Goal: Task Accomplishment & Management: Complete application form

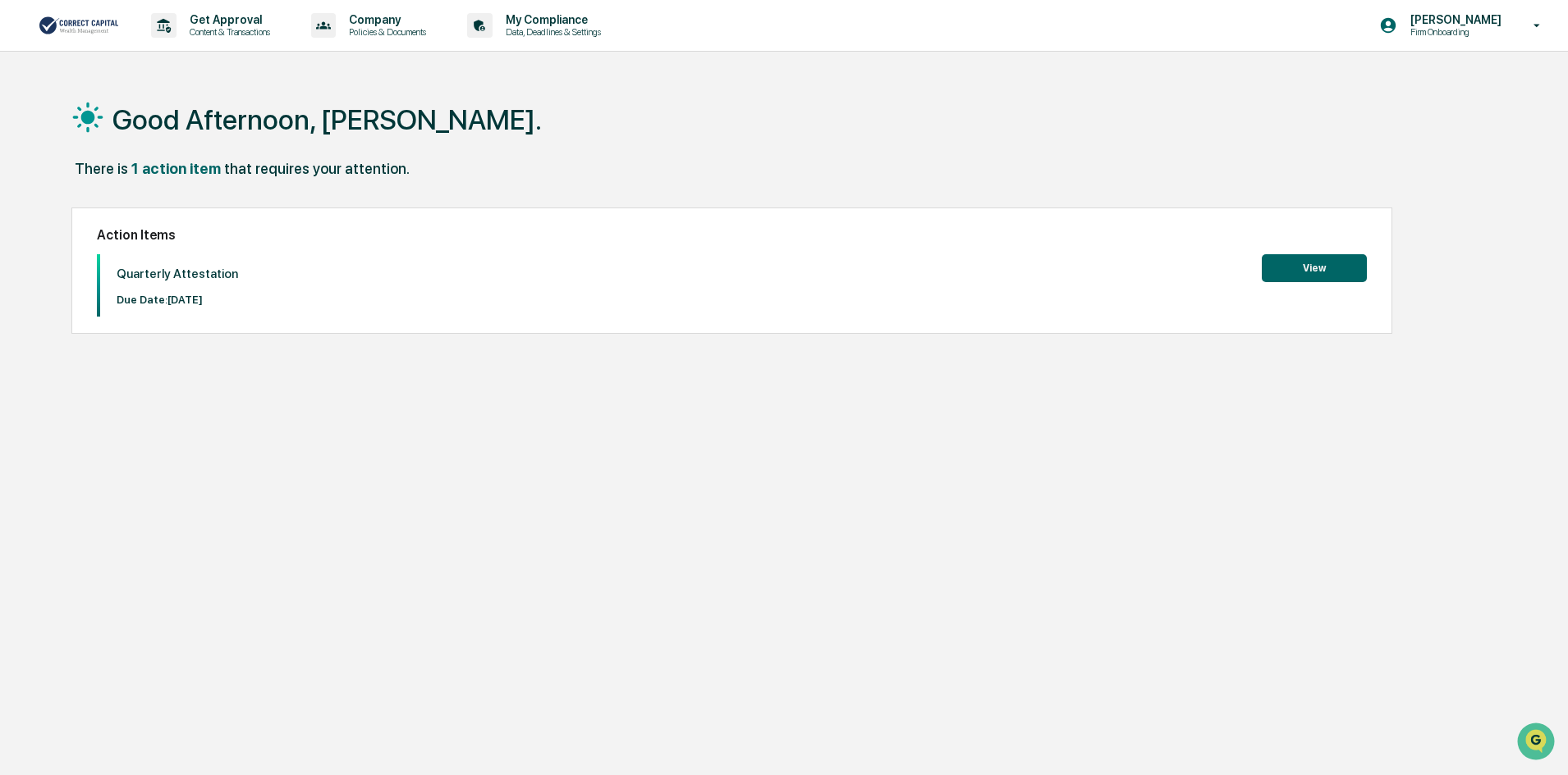
click at [1321, 262] on button "View" at bounding box center [1314, 268] width 105 height 28
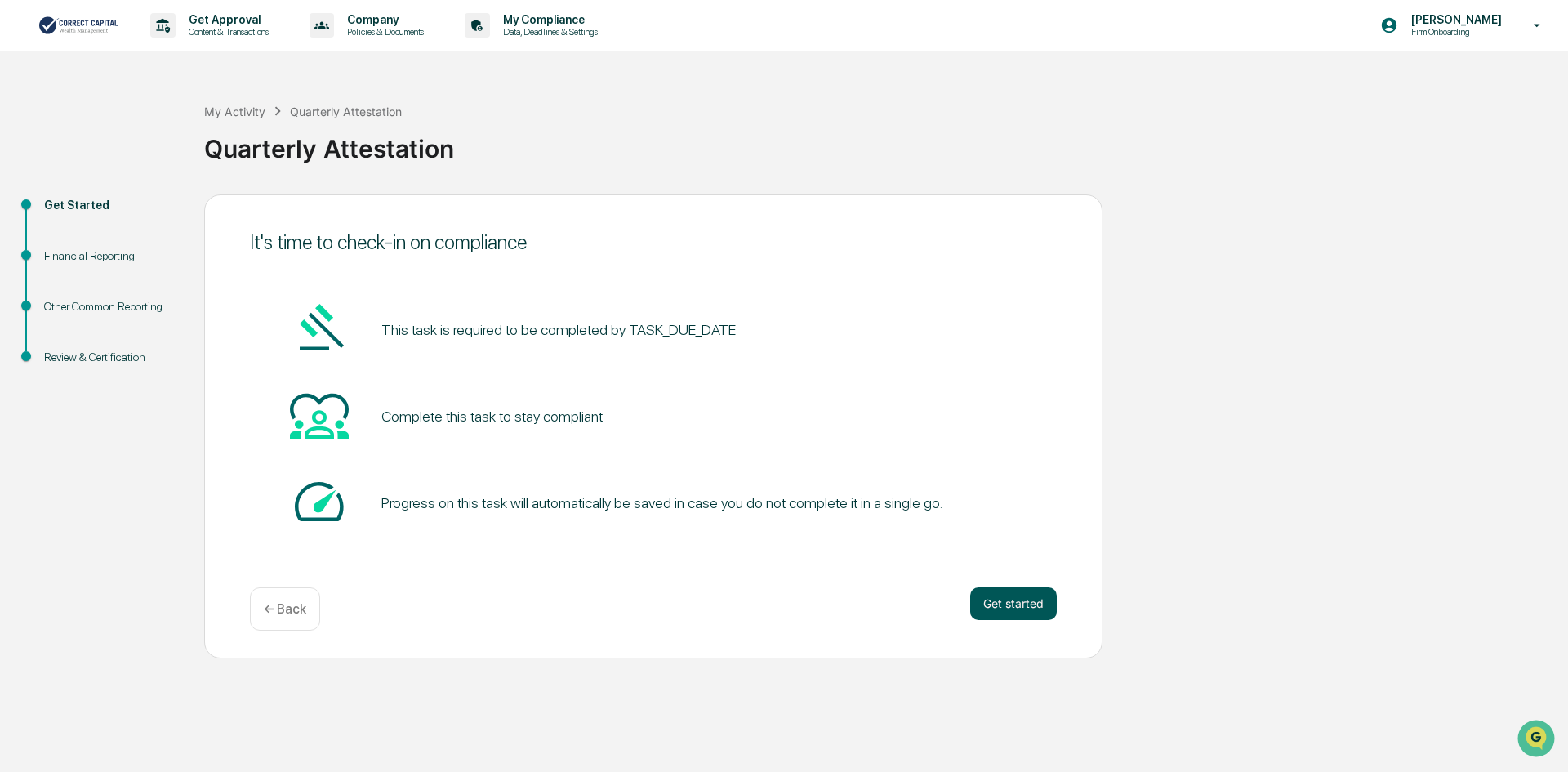
click at [1029, 596] on button "Get started" at bounding box center [1014, 604] width 87 height 32
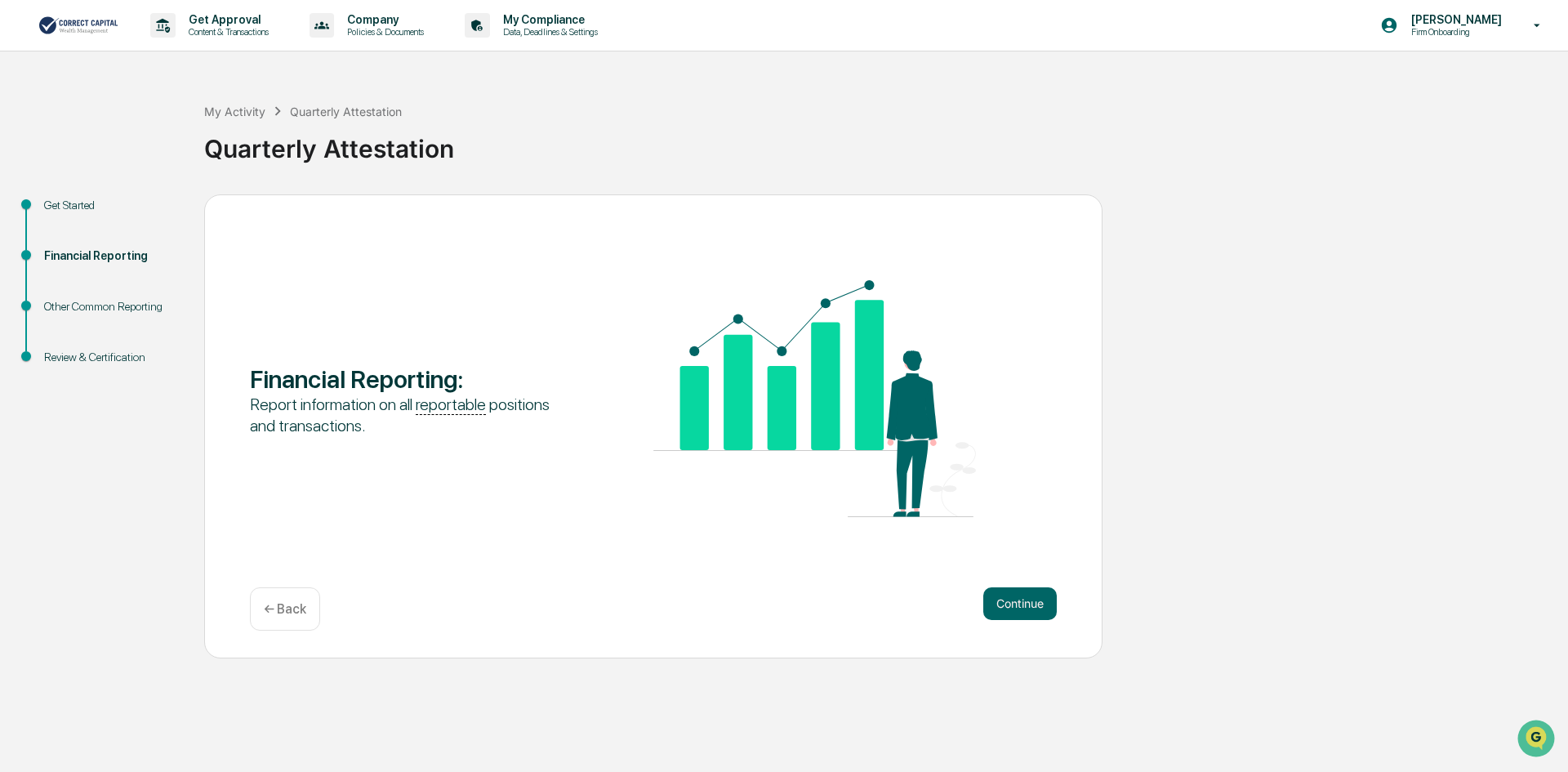
click at [1029, 596] on button "Continue" at bounding box center [1020, 604] width 73 height 32
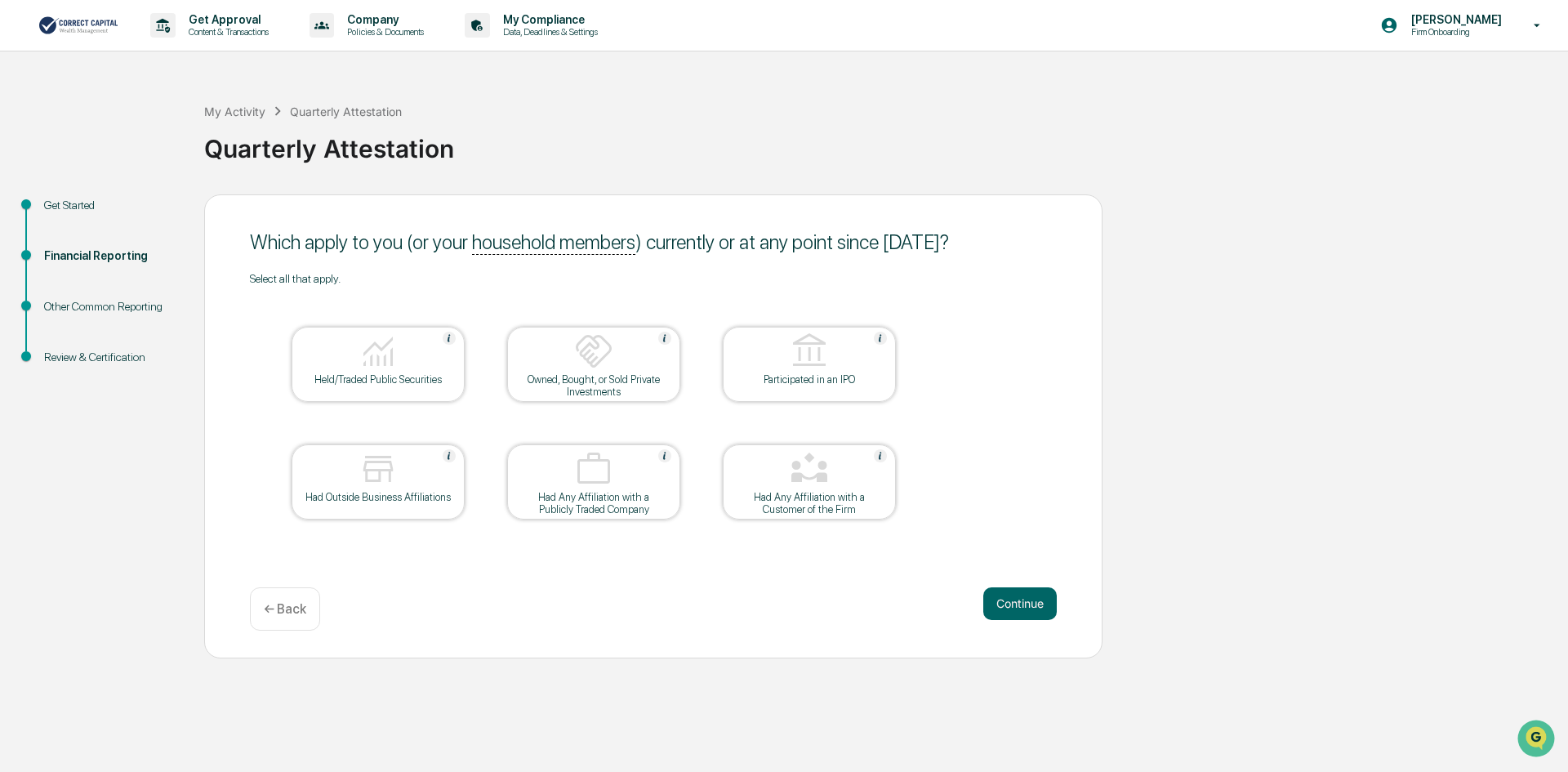
click at [1029, 596] on button "Continue" at bounding box center [1020, 604] width 73 height 32
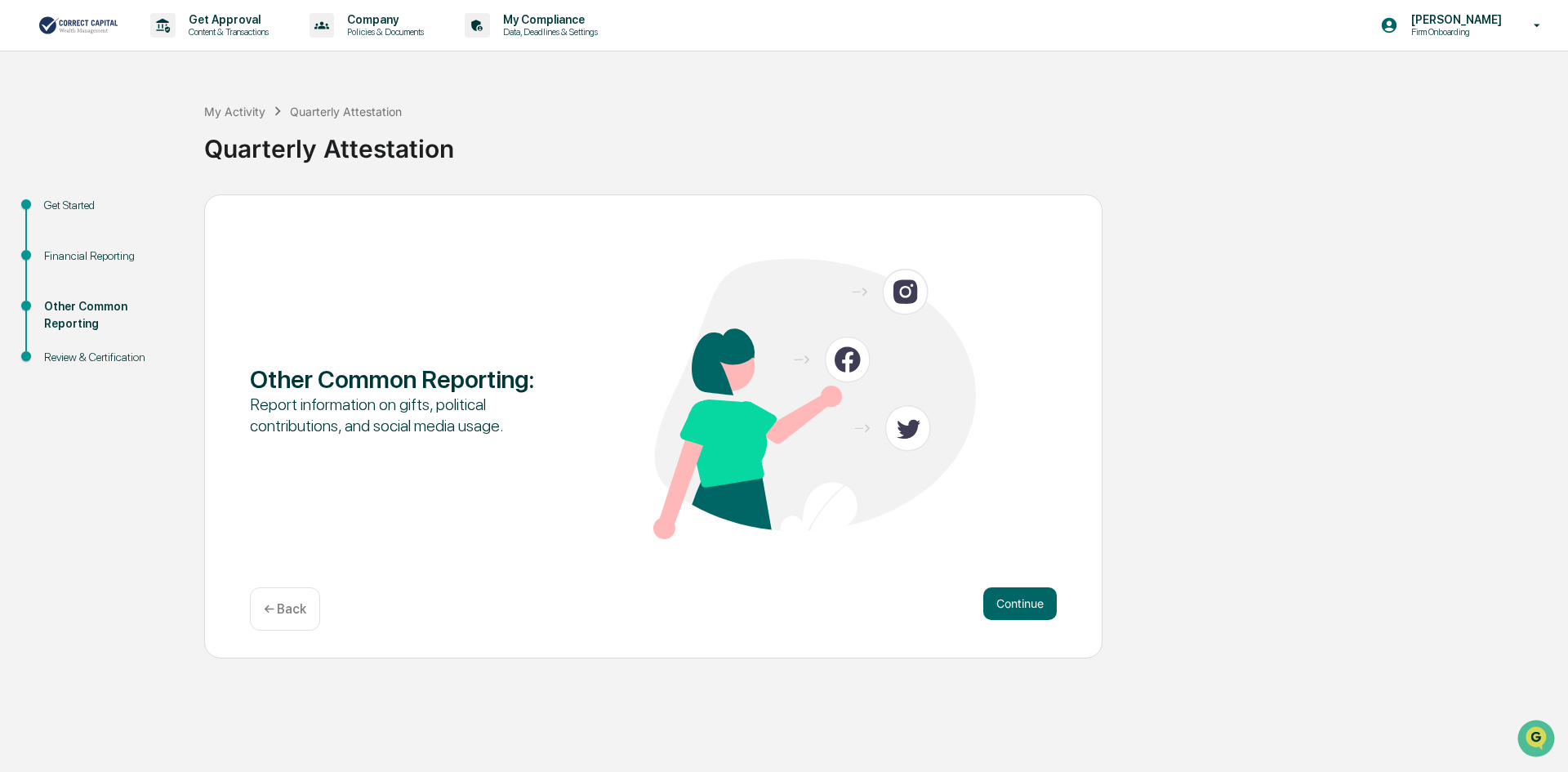
click at [1029, 596] on button "Continue" at bounding box center [1020, 604] width 73 height 32
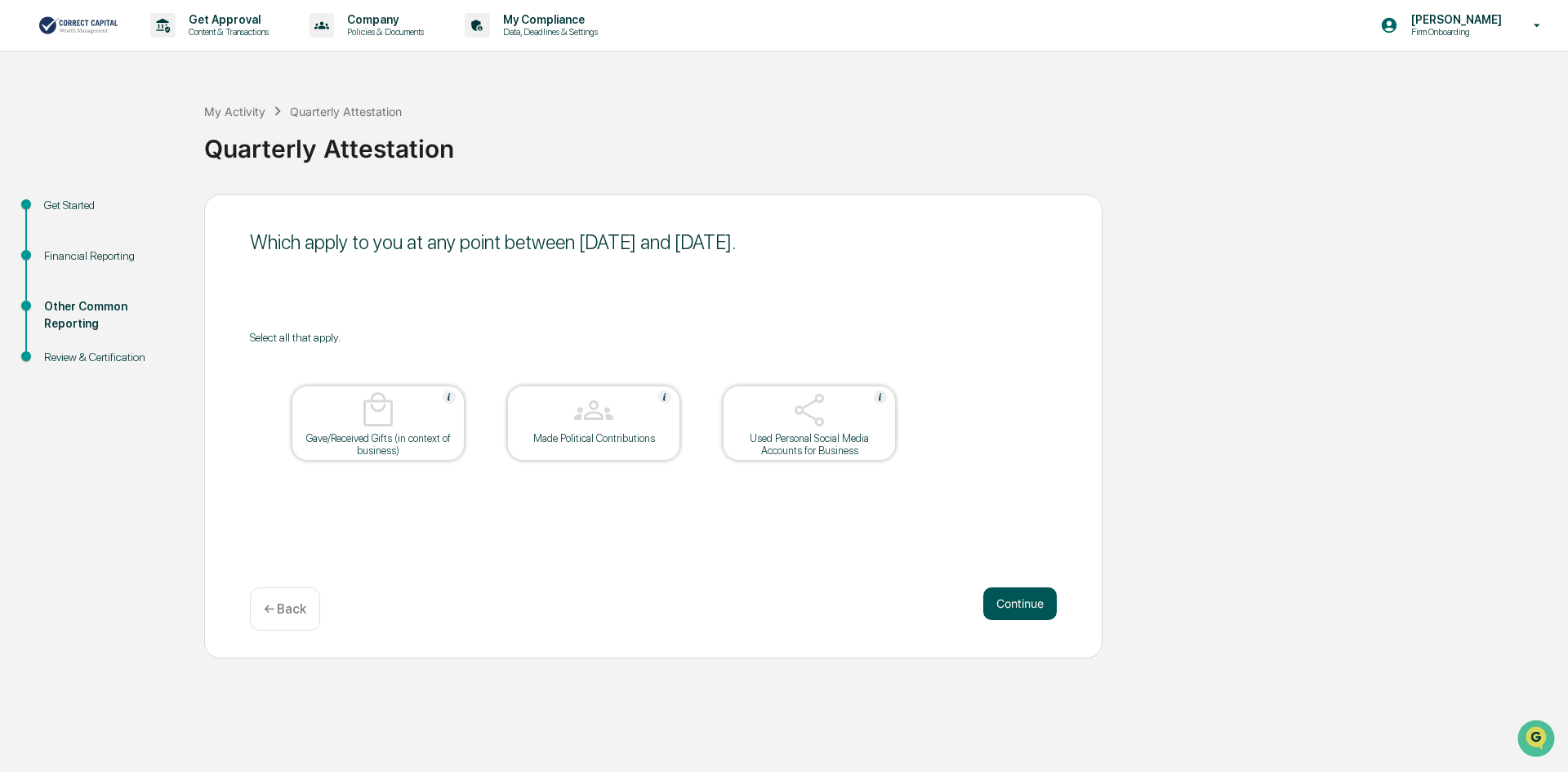
click at [1029, 596] on button "Continue" at bounding box center [1020, 604] width 73 height 32
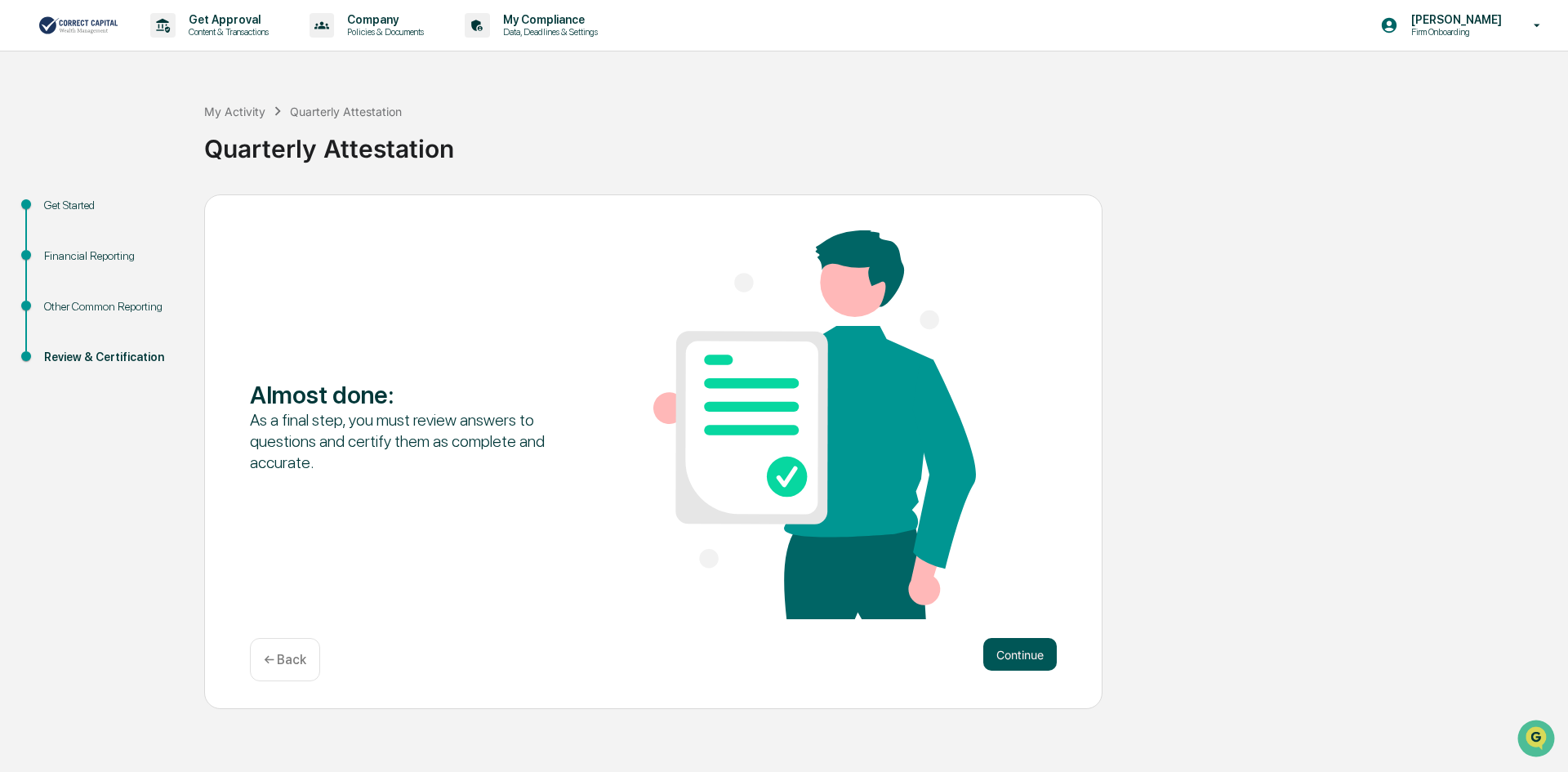
click at [999, 644] on button "Continue" at bounding box center [1020, 654] width 73 height 32
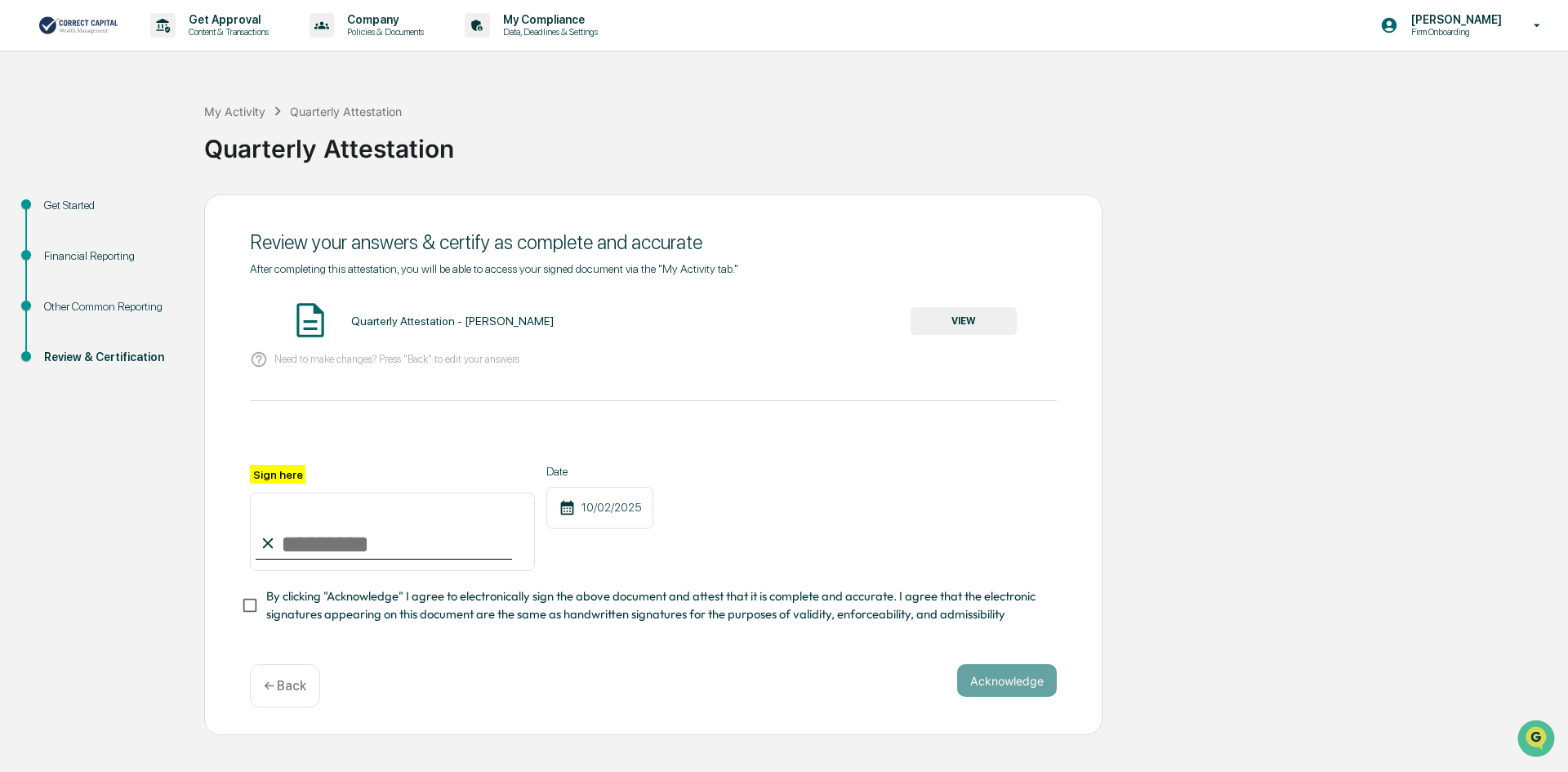
click at [462, 556] on input "Sign here" at bounding box center [392, 532] width 285 height 78
click at [942, 316] on button "VIEW" at bounding box center [963, 321] width 106 height 28
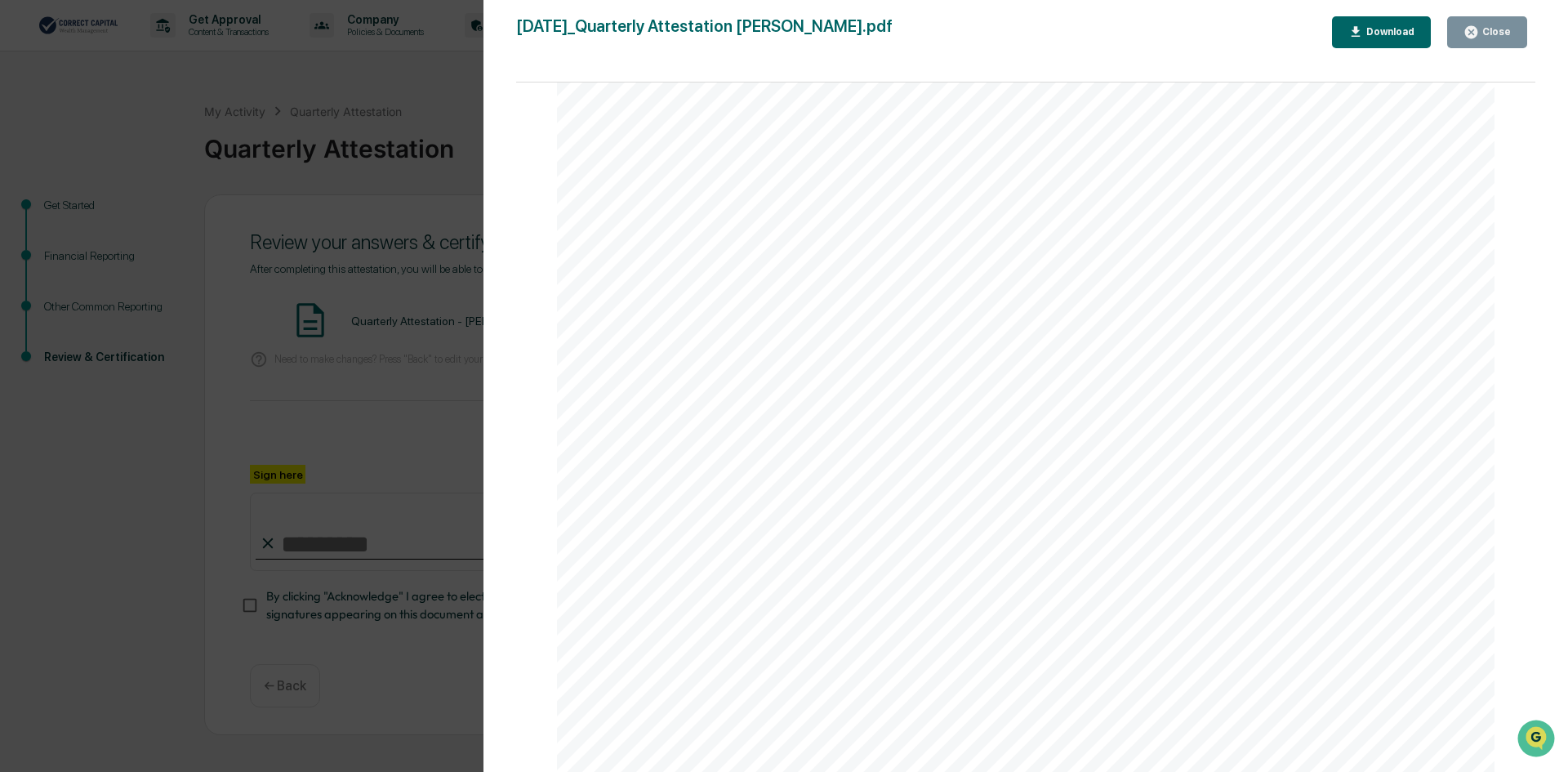
scroll to position [1553, 0]
click at [469, 95] on div "Version History [DATE] 05:41 PM [PERSON_NAME] [DATE]_Quarterly Attestation [PER…" at bounding box center [784, 386] width 1568 height 772
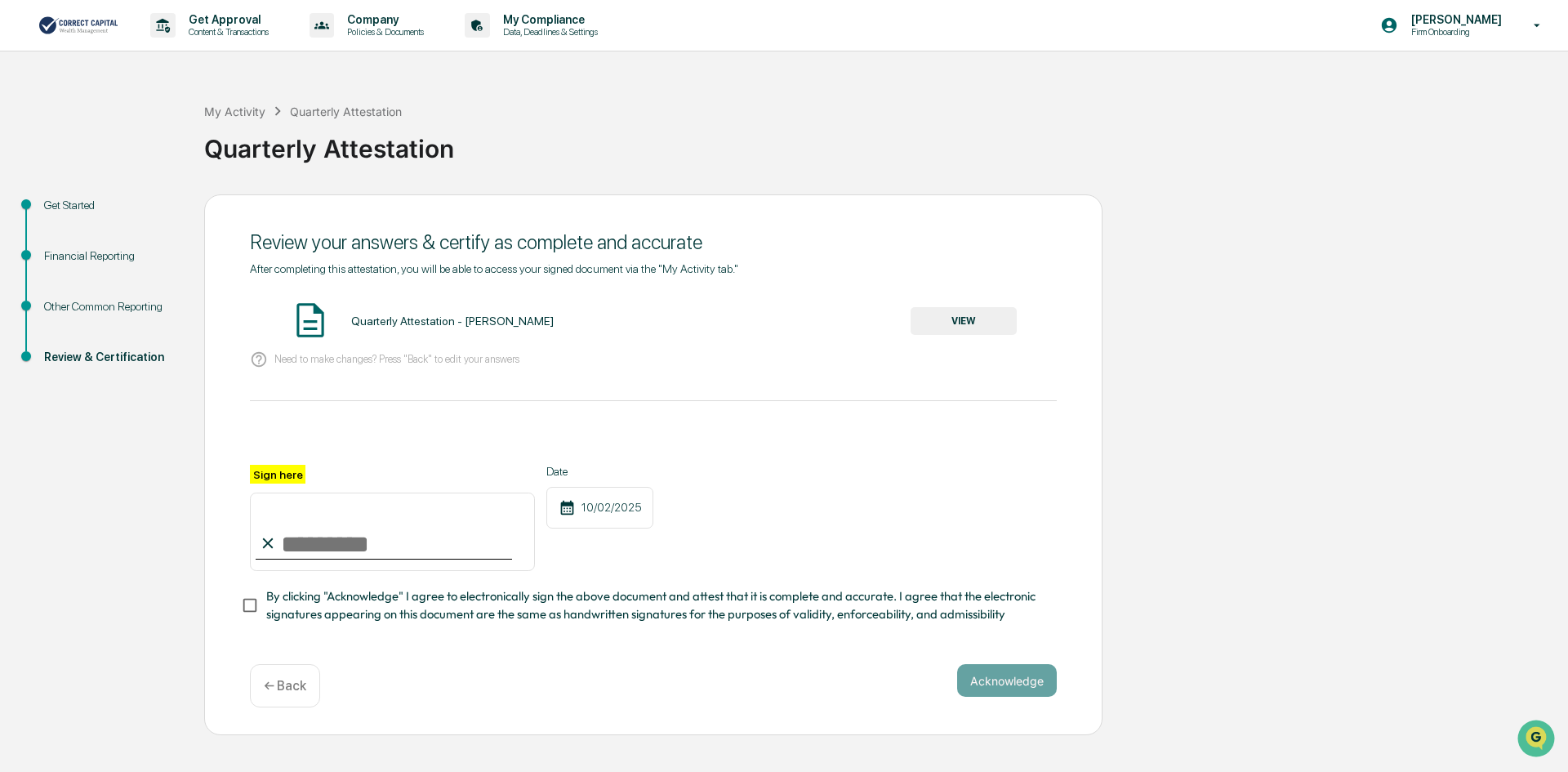
click at [283, 544] on input "Sign here" at bounding box center [392, 532] width 285 height 78
type input "**********"
click at [1016, 684] on button "Acknowledge" at bounding box center [1007, 681] width 100 height 32
